Goal: Check status: Check status

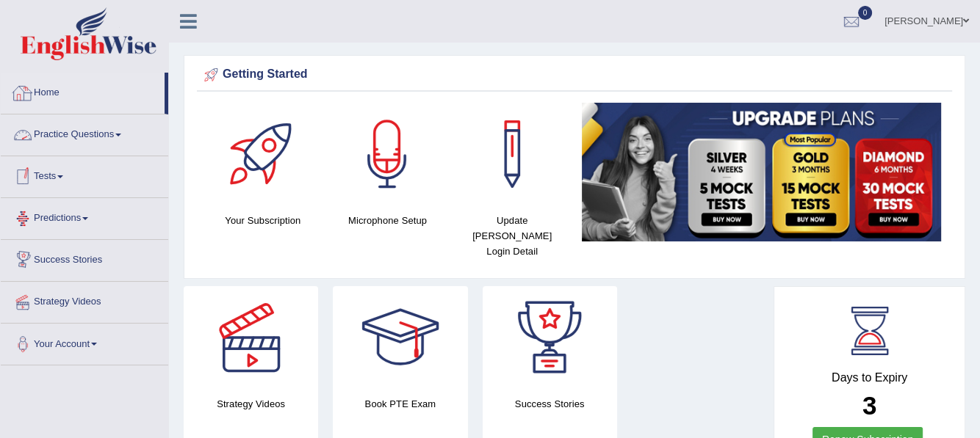
click at [43, 93] on link "Home" at bounding box center [83, 91] width 164 height 37
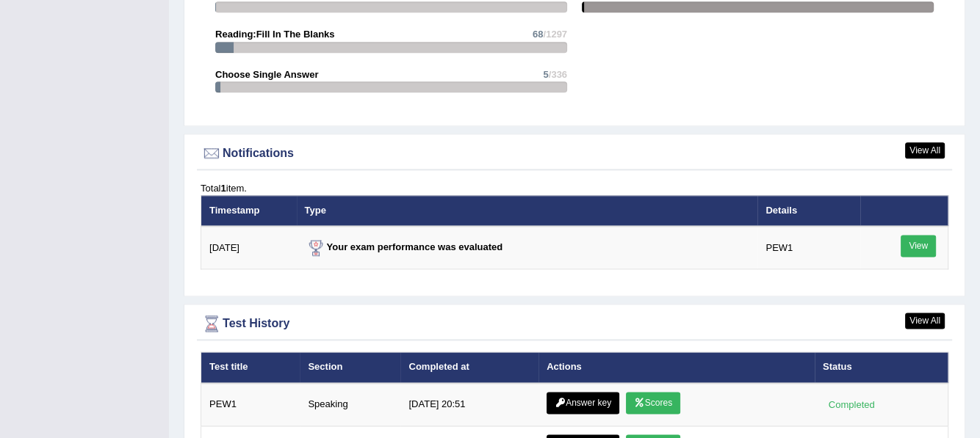
scroll to position [1746, 0]
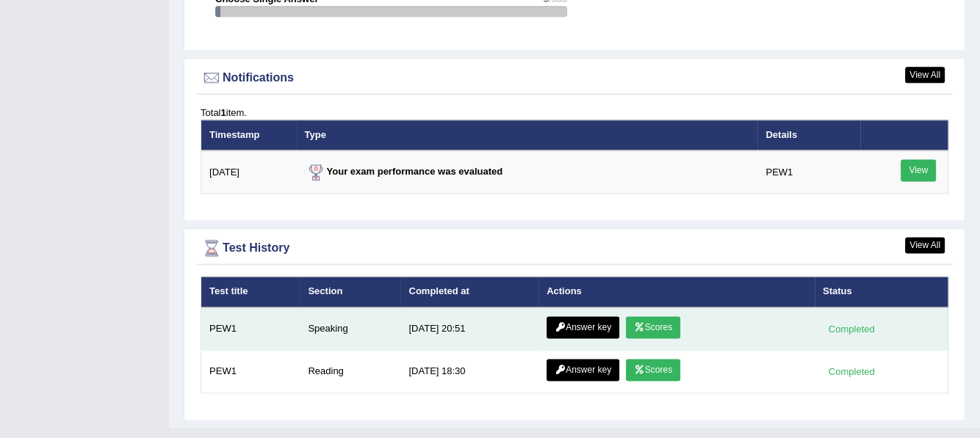
click at [593, 316] on link "Answer key" at bounding box center [582, 327] width 73 height 22
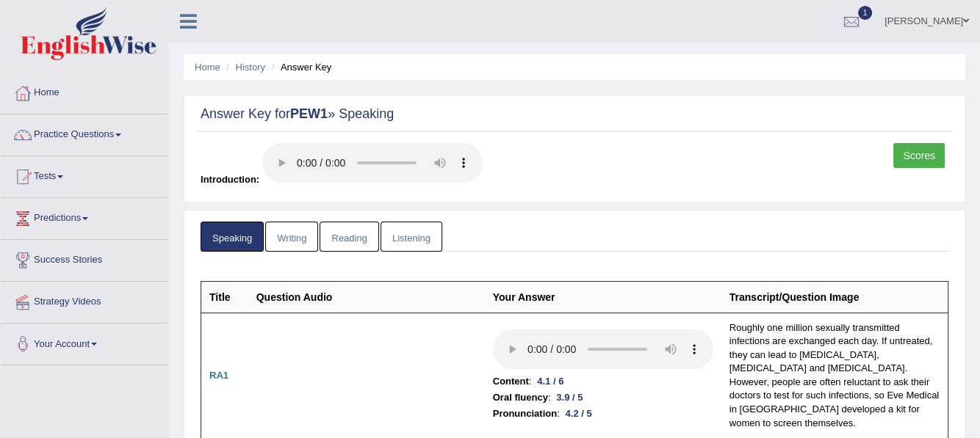
click at [925, 155] on link "Scores" at bounding box center [918, 155] width 51 height 25
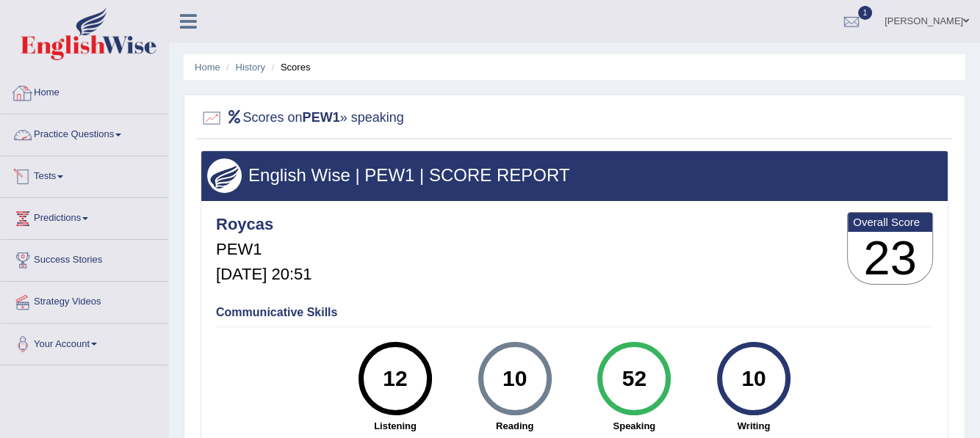
click at [57, 93] on link "Home" at bounding box center [84, 91] width 167 height 37
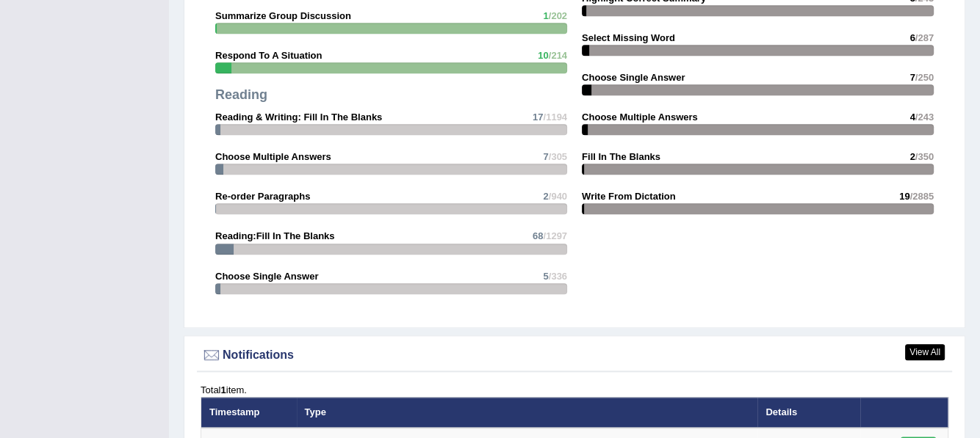
scroll to position [1746, 0]
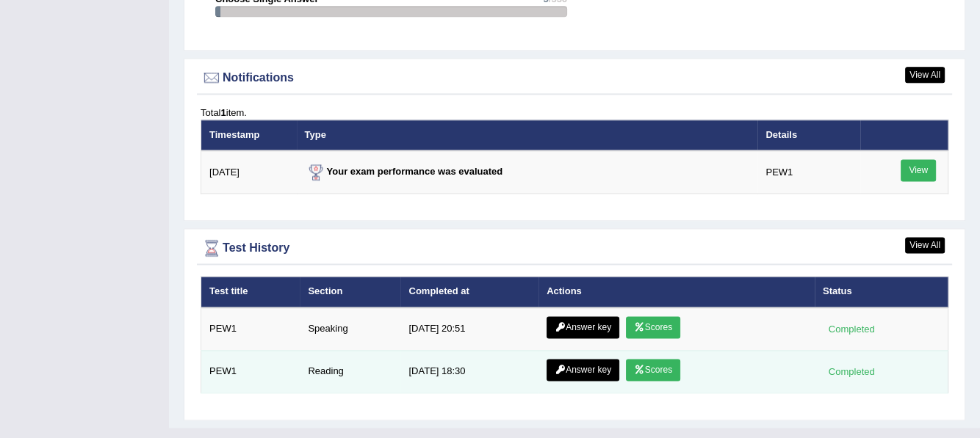
click at [651, 359] on link "Scores" at bounding box center [653, 370] width 54 height 22
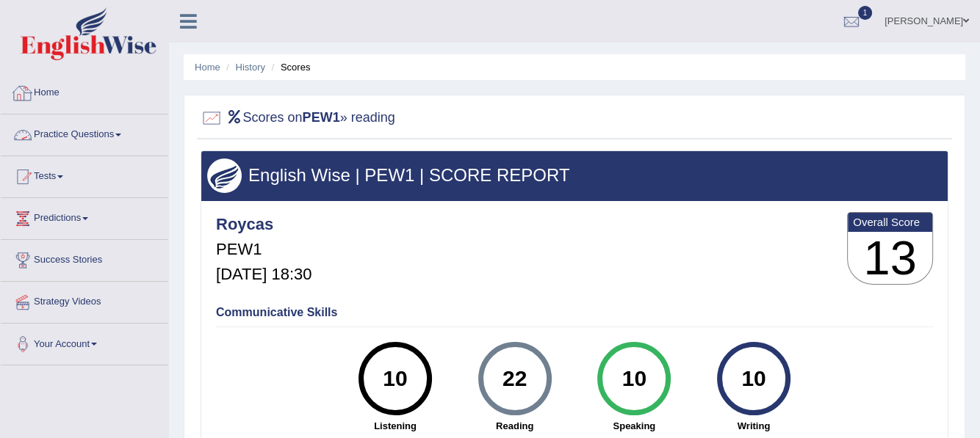
click at [43, 91] on link "Home" at bounding box center [84, 91] width 167 height 37
